Goal: Task Accomplishment & Management: Manage account settings

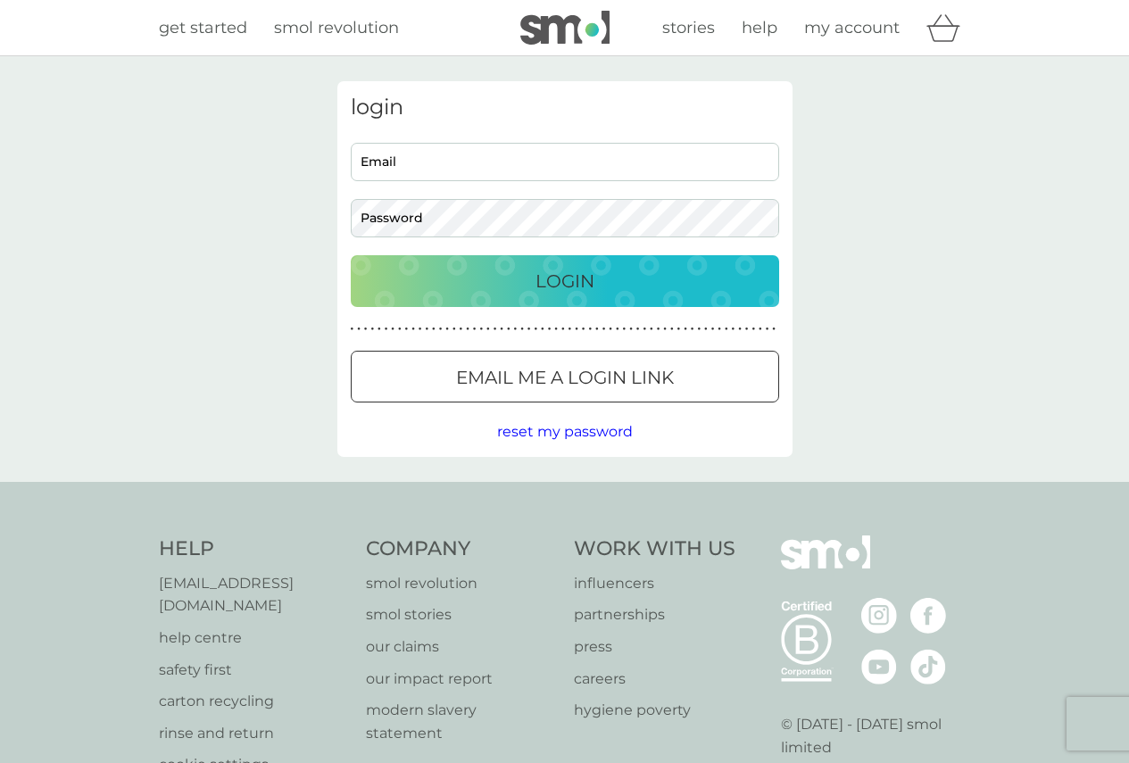
type input "fiona@johnhogarth.co.uk"
drag, startPoint x: 564, startPoint y: 291, endPoint x: 593, endPoint y: 301, distance: 31.0
click at [564, 291] on p "Login" at bounding box center [564, 281] width 59 height 29
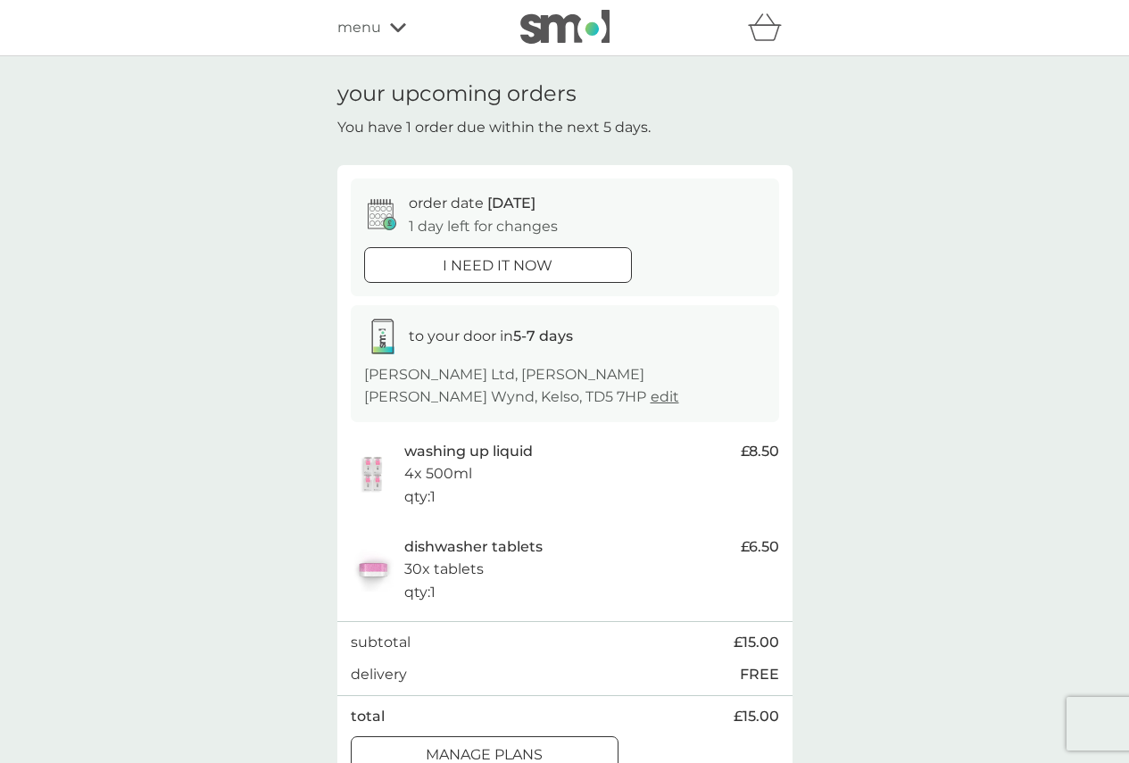
click at [524, 743] on p "manage plans" at bounding box center [484, 754] width 117 height 23
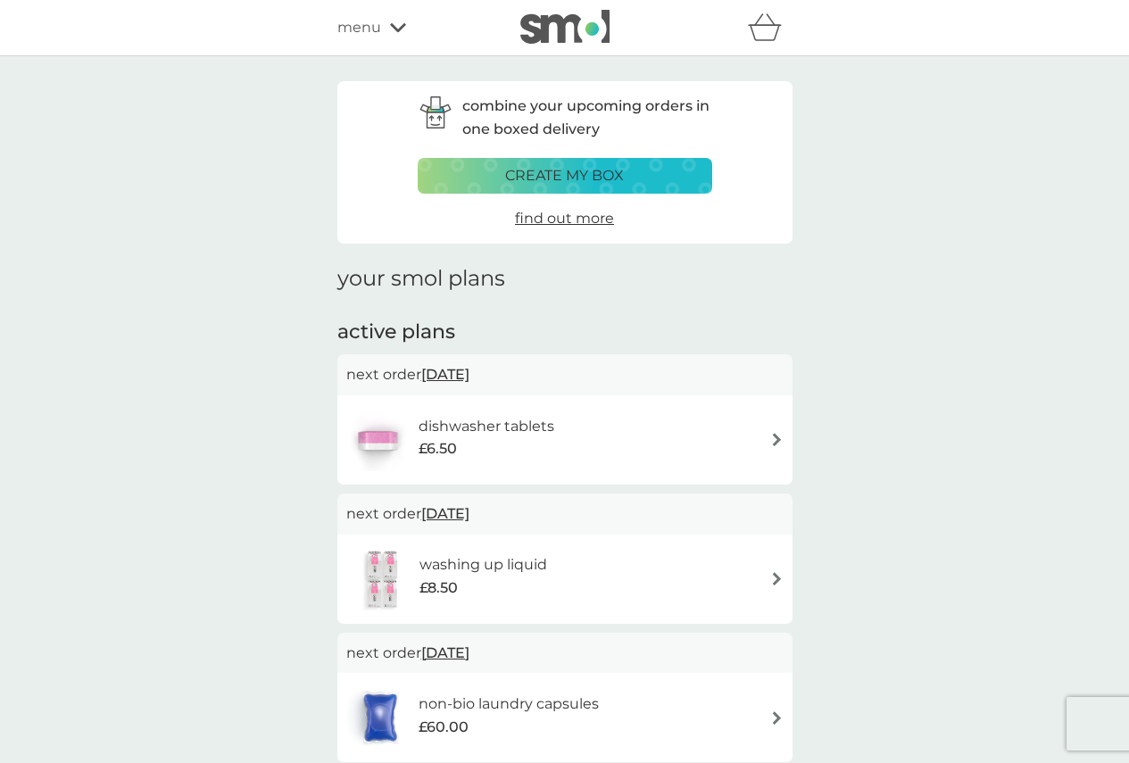
click at [789, 436] on div "dishwasher tablets £6.50" at bounding box center [564, 439] width 455 height 89
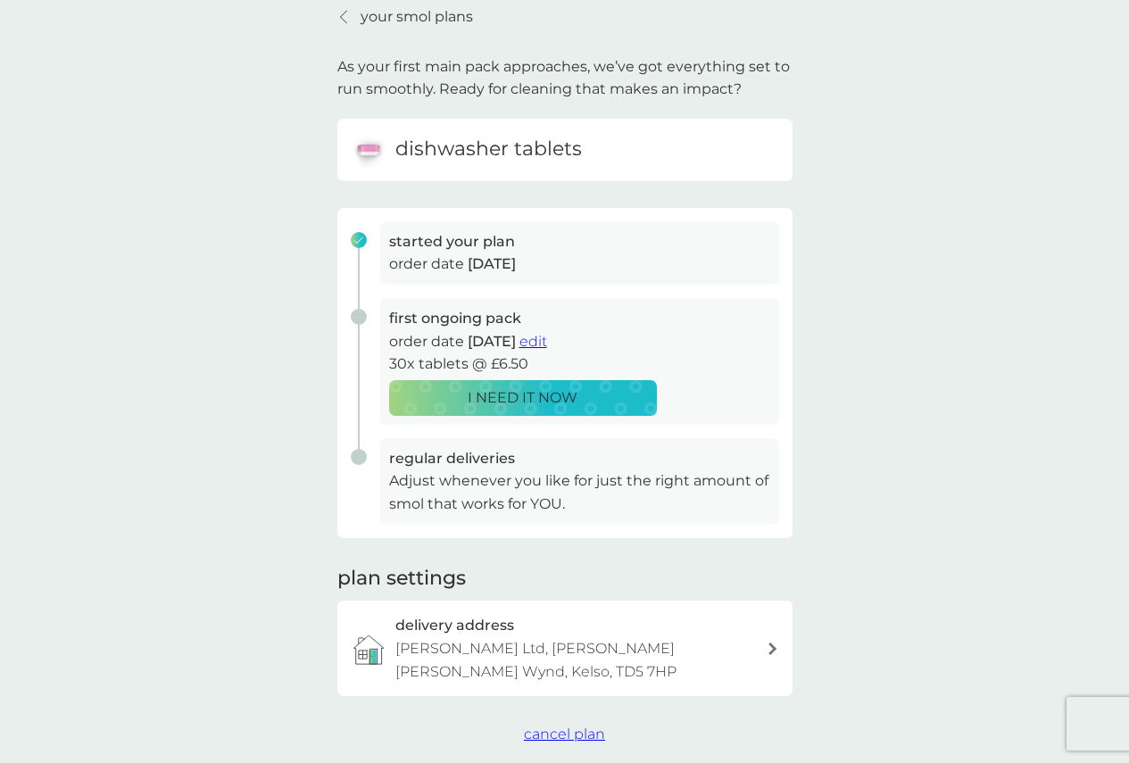
scroll to position [178, 0]
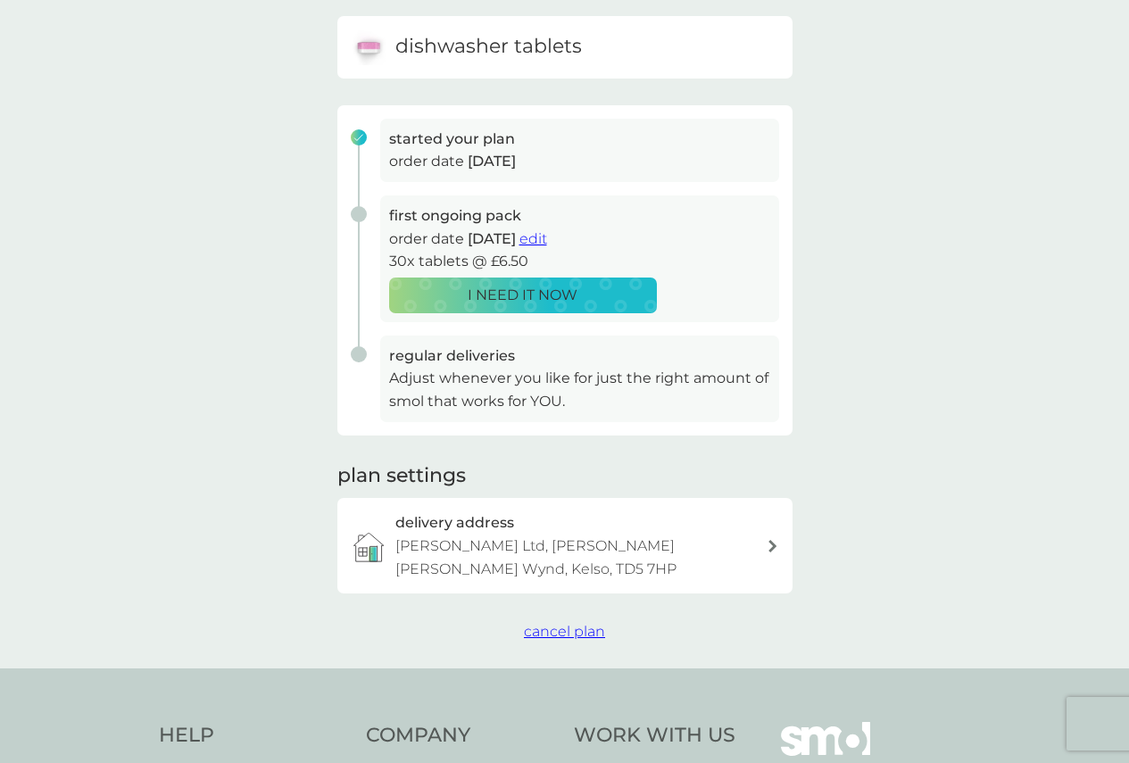
drag, startPoint x: 557, startPoint y: 606, endPoint x: 582, endPoint y: 600, distance: 25.7
click at [557, 623] on span "cancel plan" at bounding box center [564, 631] width 81 height 17
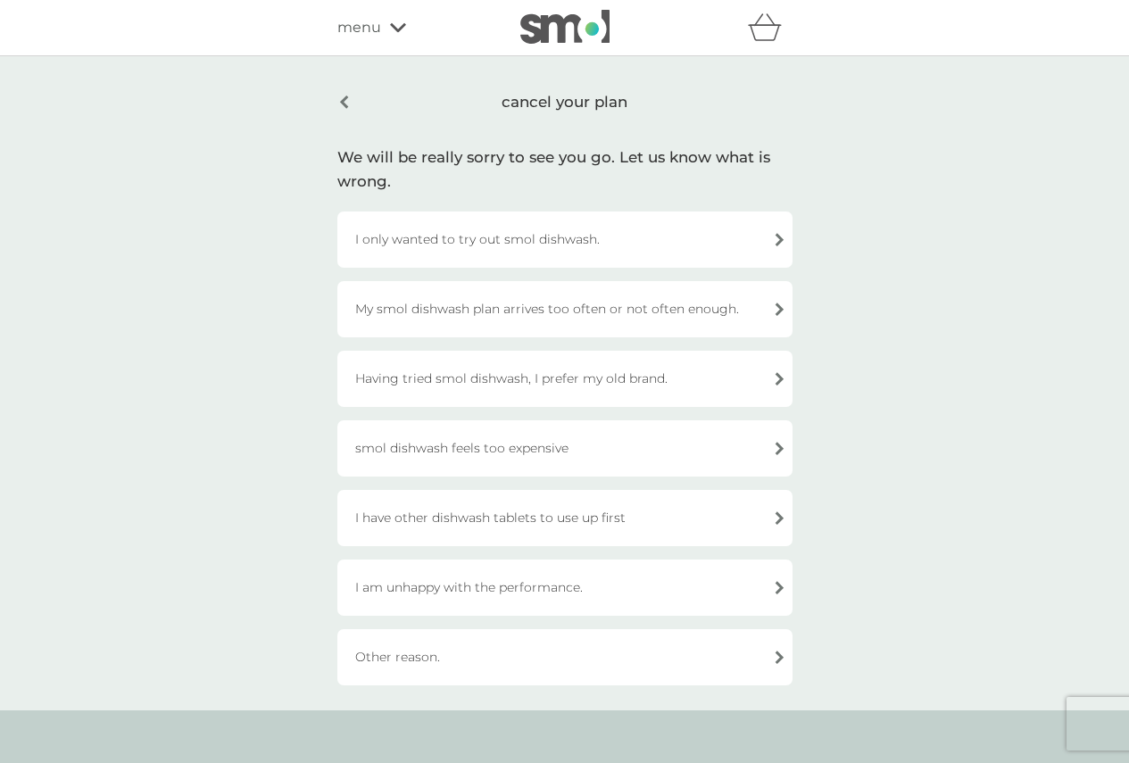
click at [769, 234] on div "I only wanted to try out smol dishwash." at bounding box center [564, 239] width 455 height 56
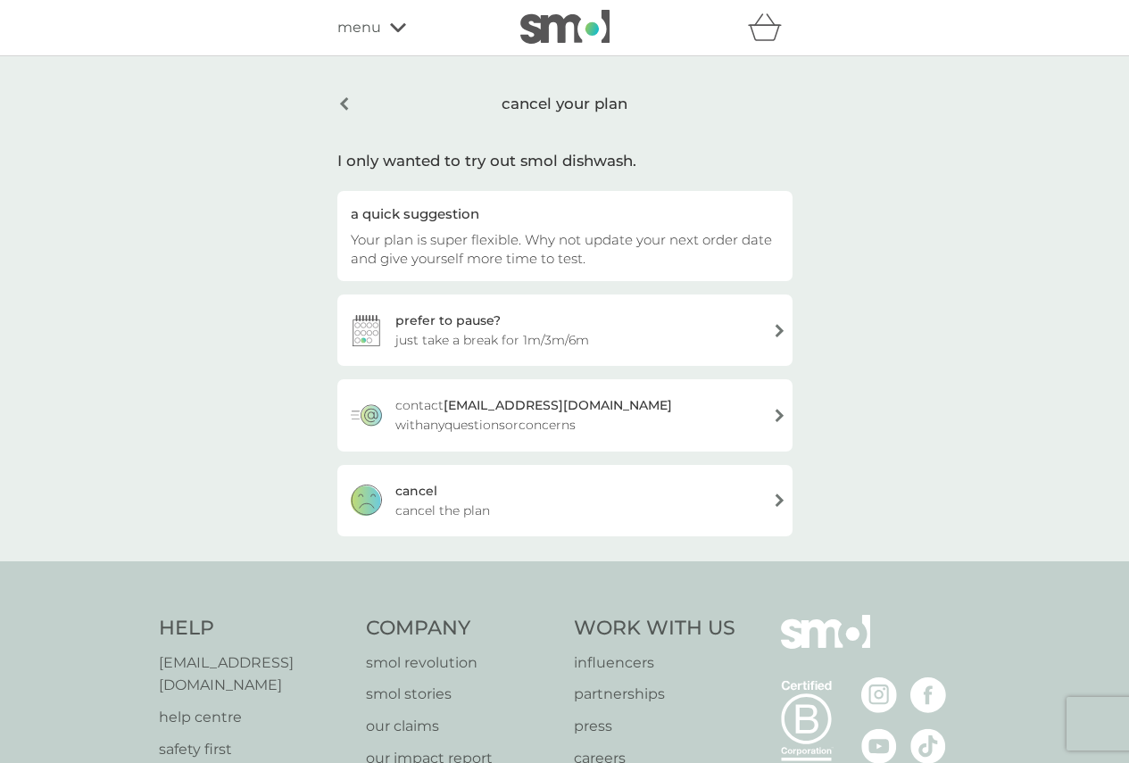
click at [725, 496] on div "[PERSON_NAME] the plan" at bounding box center [564, 500] width 455 height 71
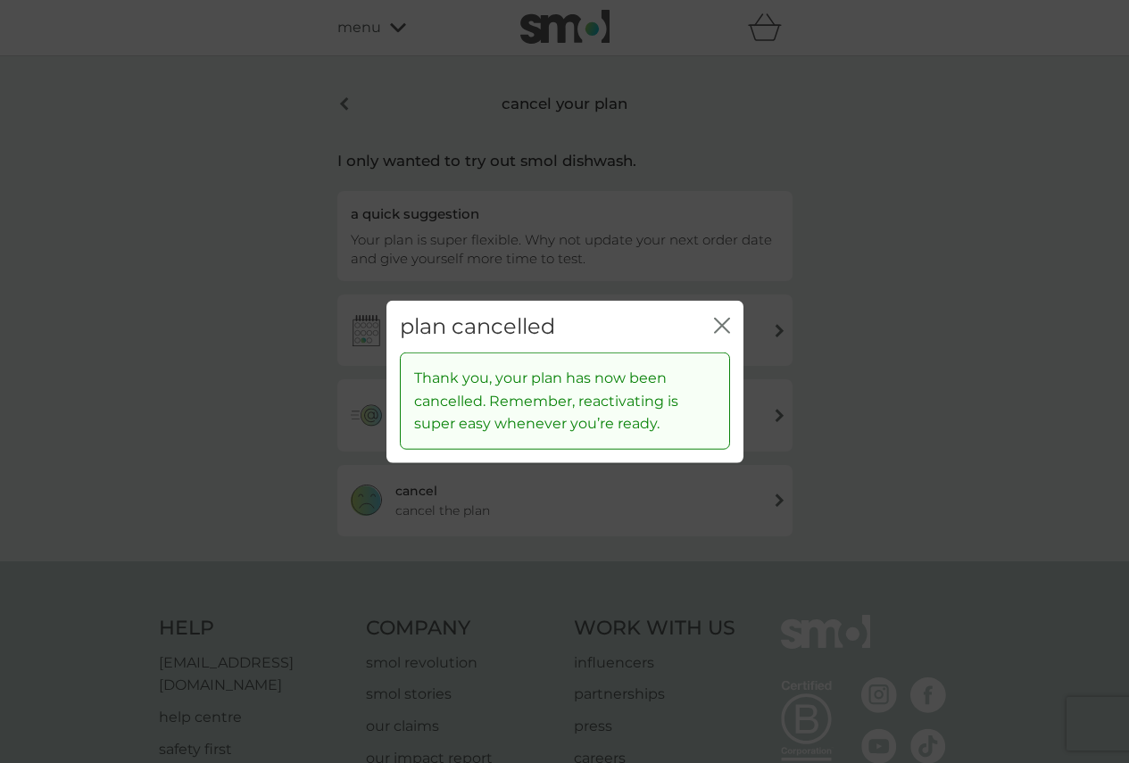
click at [720, 326] on icon "close" at bounding box center [718, 325] width 7 height 14
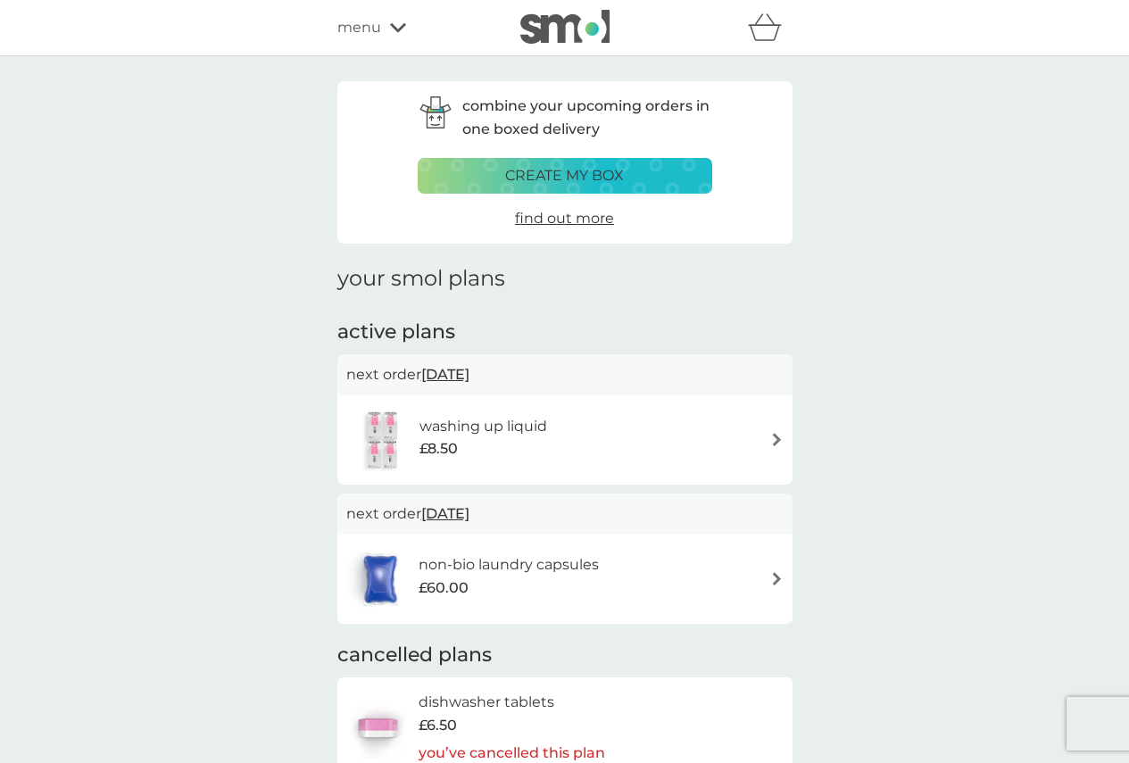
click at [773, 436] on img at bounding box center [776, 439] width 13 height 13
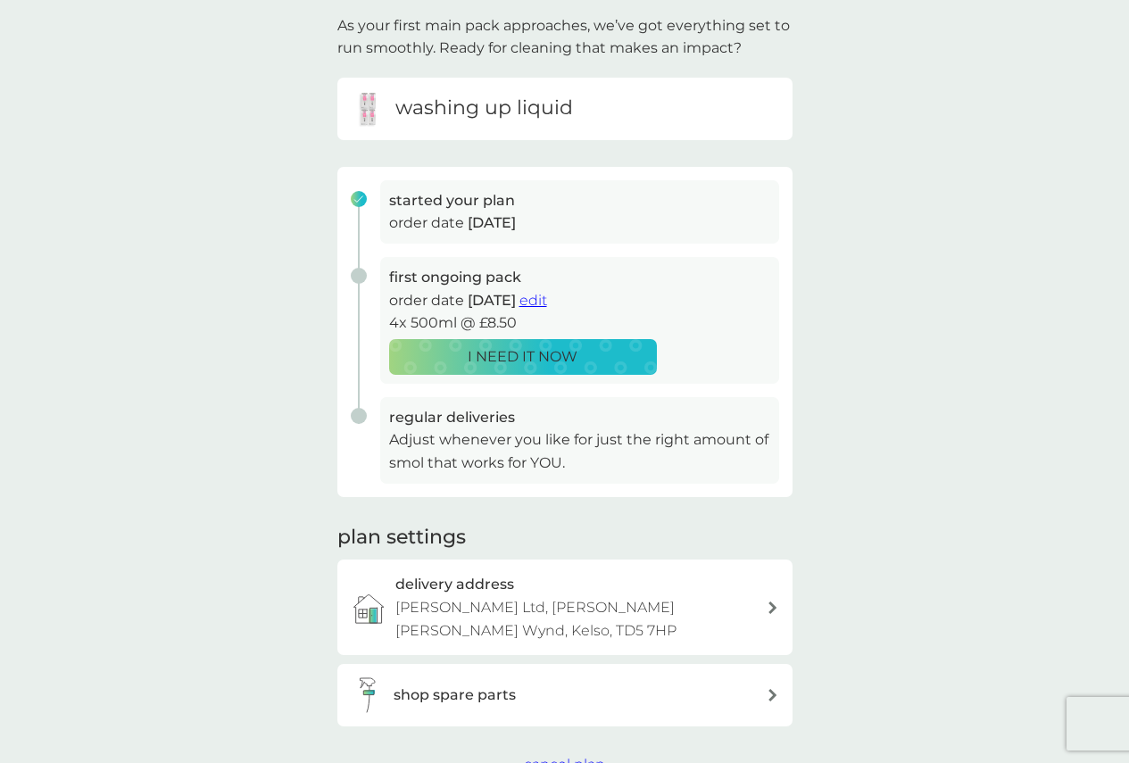
scroll to position [268, 0]
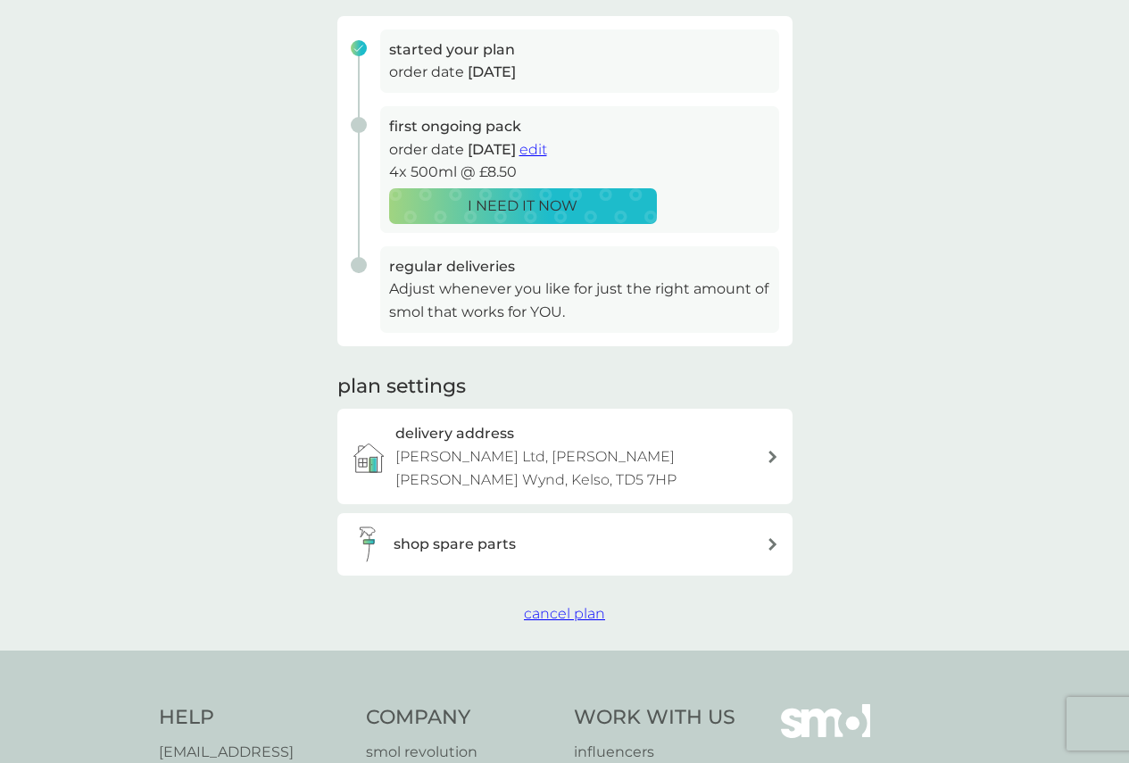
click at [595, 605] on span "cancel plan" at bounding box center [564, 613] width 81 height 17
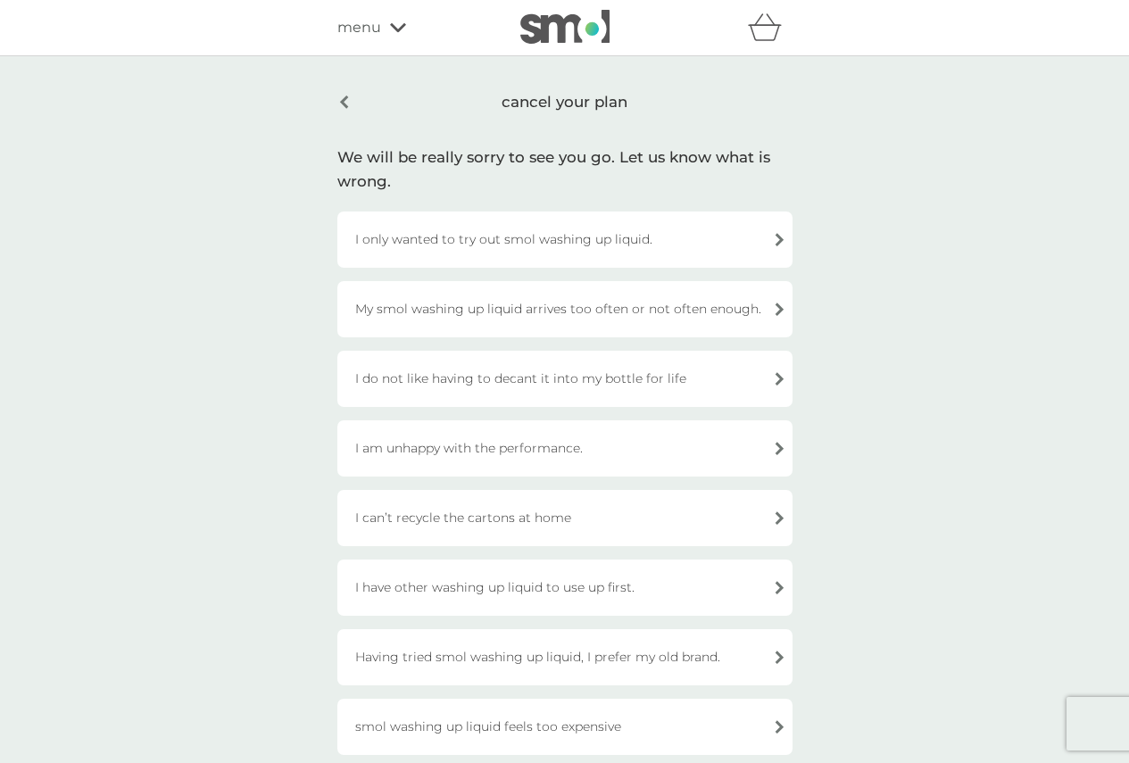
click at [769, 241] on div "I only wanted to try out smol washing up liquid." at bounding box center [564, 239] width 455 height 56
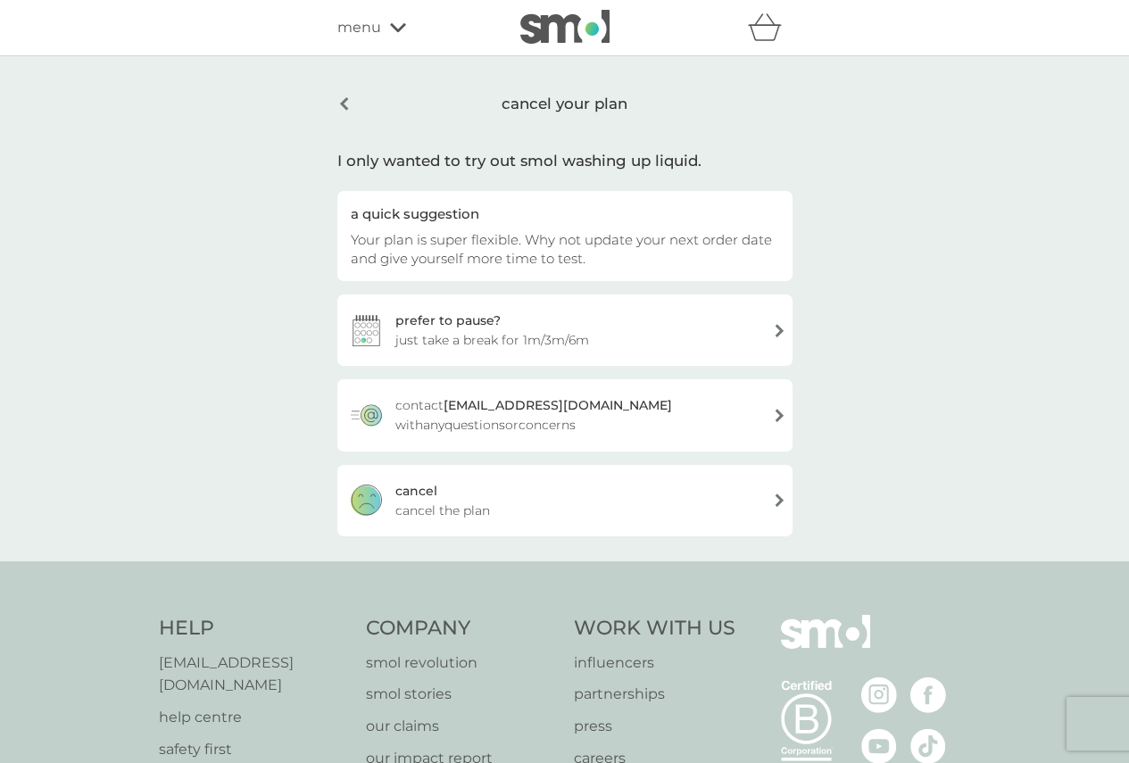
click at [773, 503] on div "[PERSON_NAME] the plan" at bounding box center [564, 500] width 455 height 71
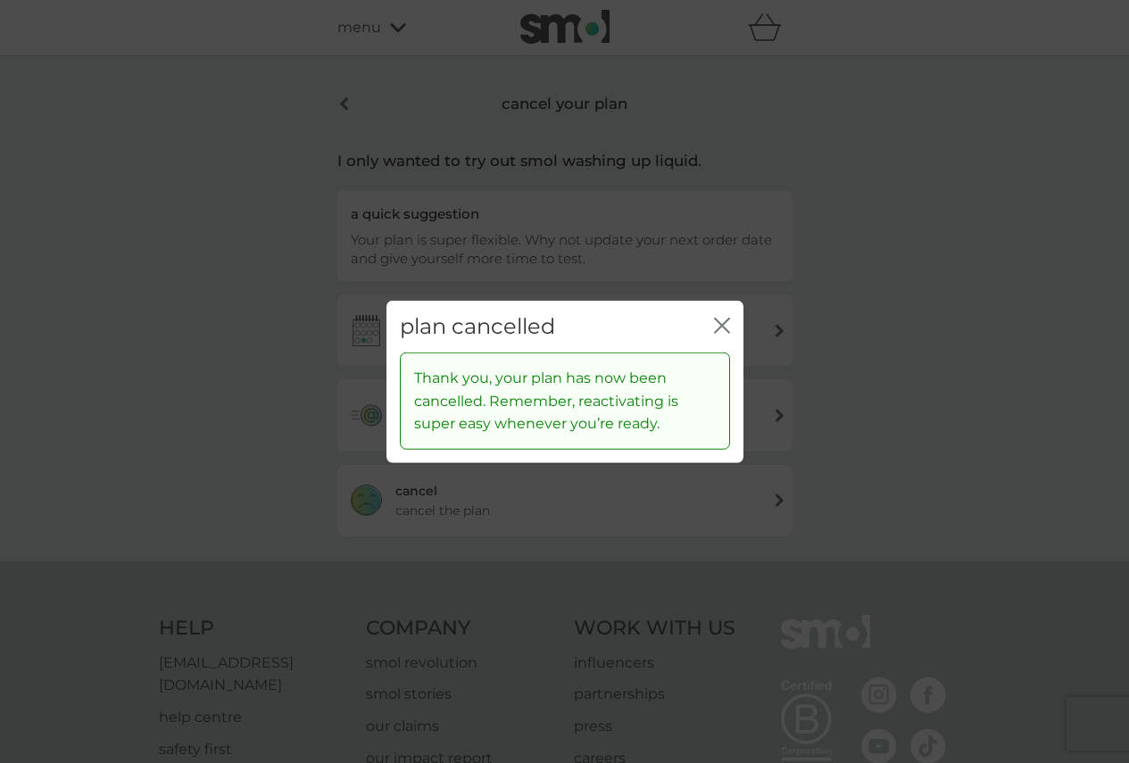
click at [719, 315] on div "close" at bounding box center [722, 326] width 16 height 26
click at [716, 325] on icon "close" at bounding box center [722, 325] width 16 height 16
